Goal: Obtain resource: Download file/media

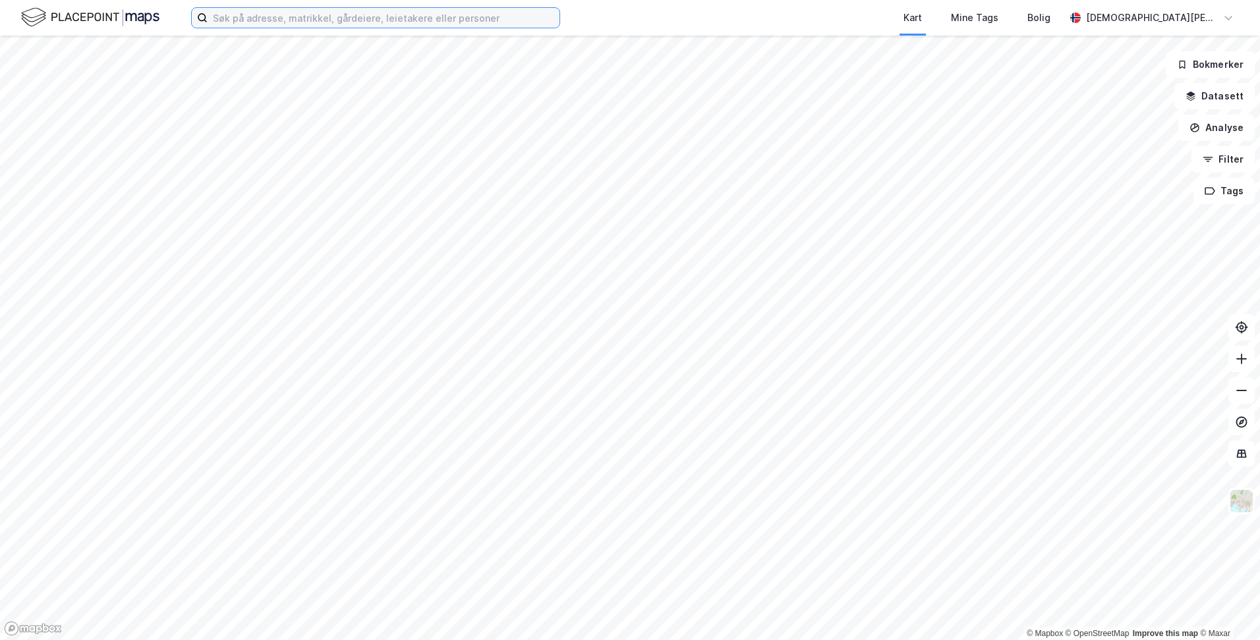
click at [337, 19] on input at bounding box center [384, 18] width 352 height 20
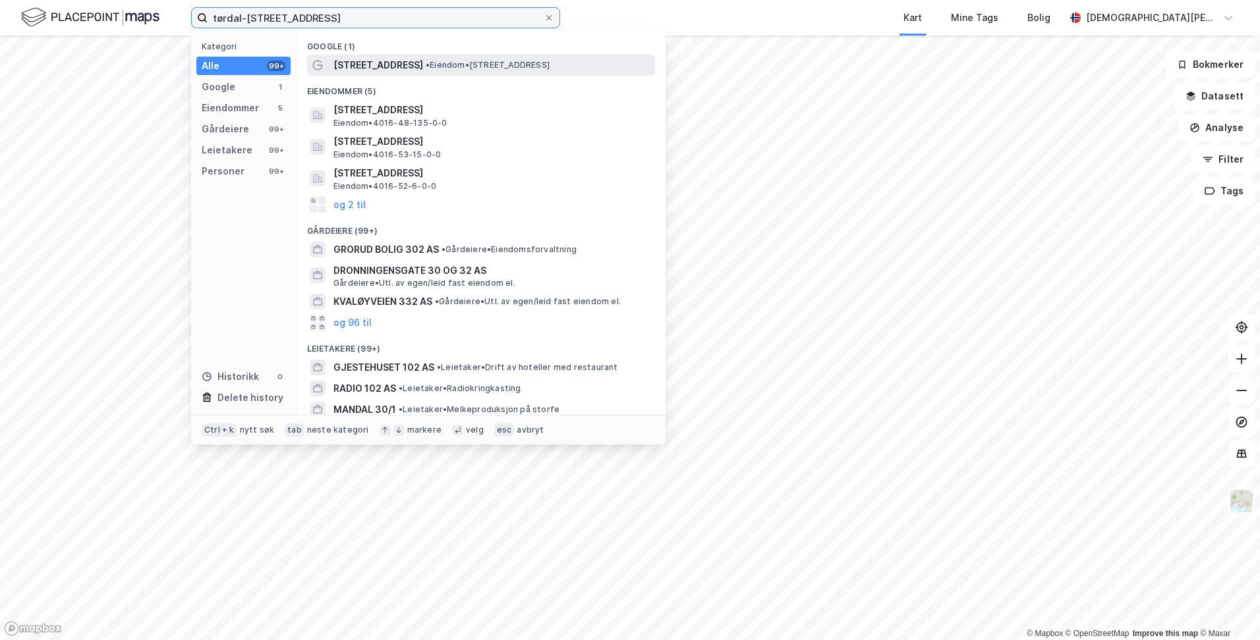
type input "tørdal-[STREET_ADDRESS]"
click at [390, 63] on span "[STREET_ADDRESS]" at bounding box center [378, 65] width 90 height 16
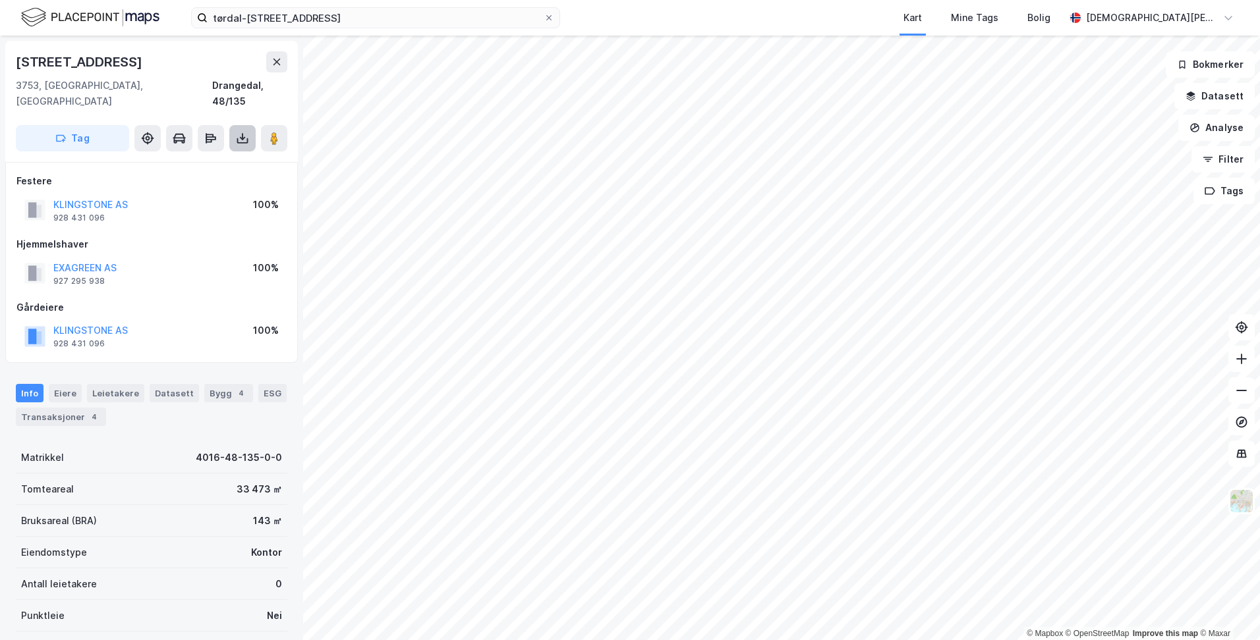
click at [244, 132] on icon at bounding box center [242, 138] width 13 height 13
click at [214, 159] on div "Last ned grunnbok" at bounding box center [177, 164] width 76 height 11
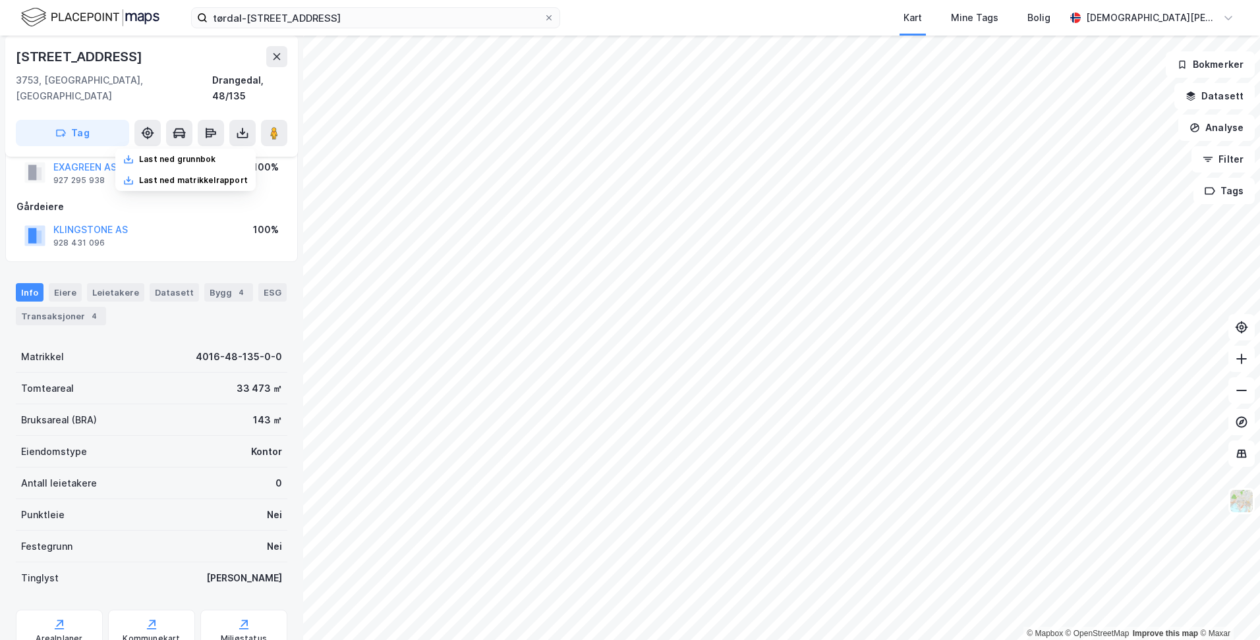
scroll to position [140, 0]
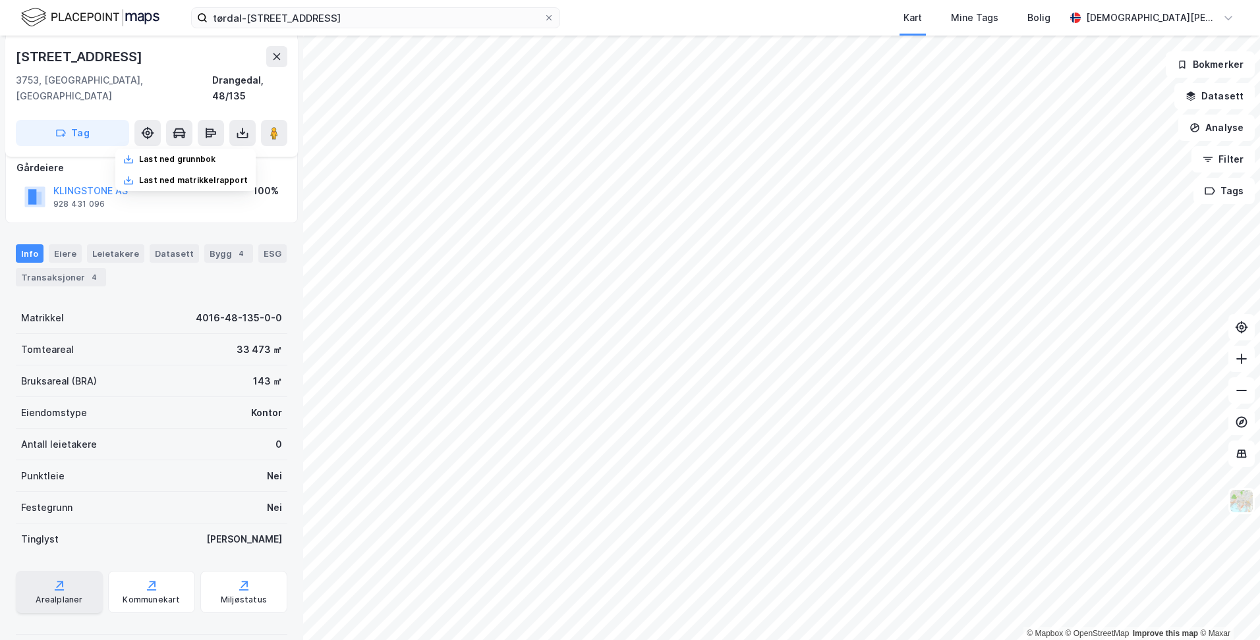
click at [59, 590] on icon at bounding box center [59, 590] width 9 height 1
